Goal: Information Seeking & Learning: Learn about a topic

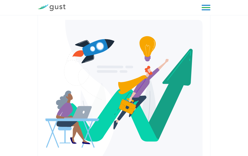
scroll to position [75, 0]
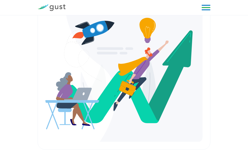
click at [211, 11] on link at bounding box center [206, 8] width 9 height 8
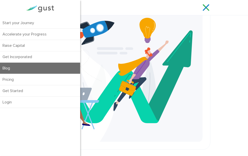
click at [16, 65] on link "Blog" at bounding box center [40, 67] width 80 height 11
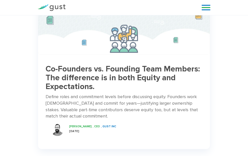
scroll to position [401, 0]
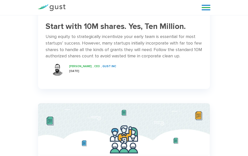
click at [104, 37] on div "Start with 10M shares. Yes, Ten Million. Using equity to strategically incentiv…" at bounding box center [124, 48] width 172 height 66
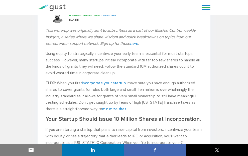
scroll to position [125, 0]
